Goal: Task Accomplishment & Management: Manage account settings

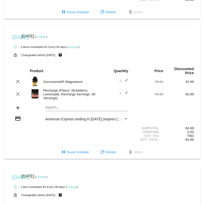
scroll to position [105, 0]
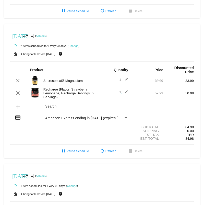
click at [75, 47] on link "Change" at bounding box center [73, 45] width 10 height 3
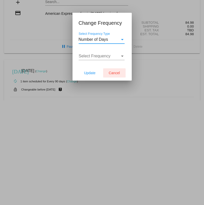
click at [114, 73] on span "Cancel" at bounding box center [114, 73] width 11 height 4
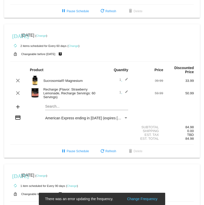
click at [50, 34] on div "[DATE] [DATE] ( Change )" at bounding box center [101, 35] width 183 height 10
click at [46, 36] on link "Change" at bounding box center [41, 35] width 10 height 3
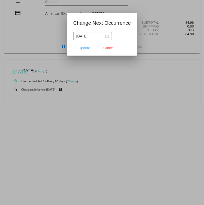
click at [107, 35] on nz-date-picker "[DATE]" at bounding box center [92, 36] width 39 height 8
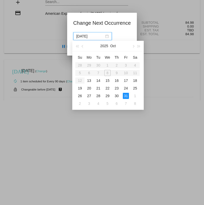
click at [19, 108] on div at bounding box center [102, 102] width 204 height 205
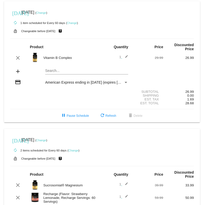
scroll to position [0, 0]
click at [46, 141] on link "Change" at bounding box center [41, 140] width 10 height 3
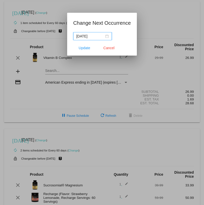
click at [105, 36] on div "[DATE]" at bounding box center [92, 36] width 32 height 6
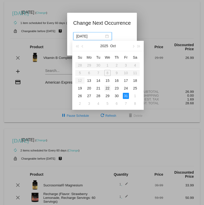
click at [106, 90] on div "22" at bounding box center [107, 88] width 6 height 6
type input "2025-10-22"
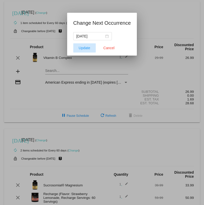
click at [88, 48] on span "Update" at bounding box center [84, 48] width 11 height 4
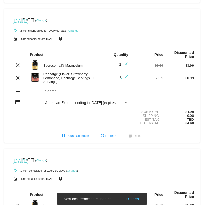
scroll to position [123, 0]
